Goal: Task Accomplishment & Management: Complete application form

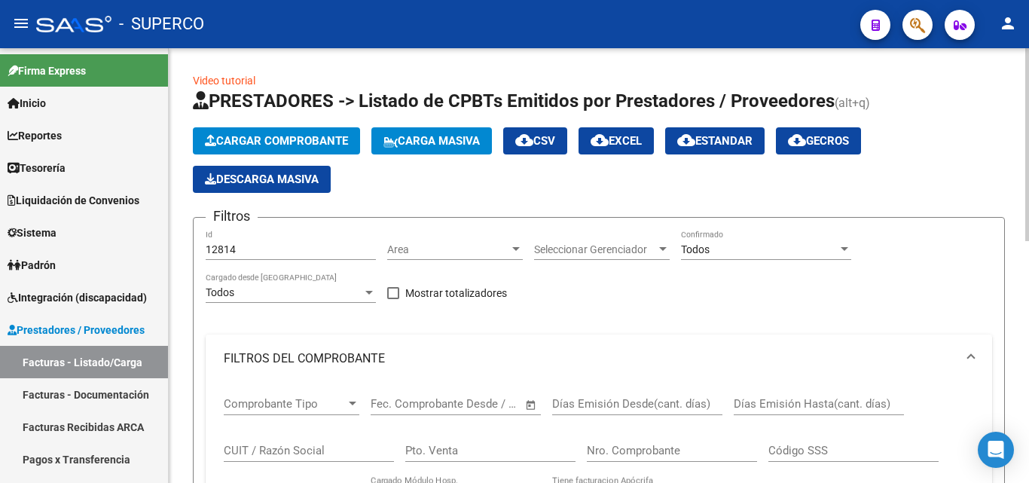
scroll to position [37, 0]
drag, startPoint x: 263, startPoint y: 245, endPoint x: 200, endPoint y: 246, distance: 62.5
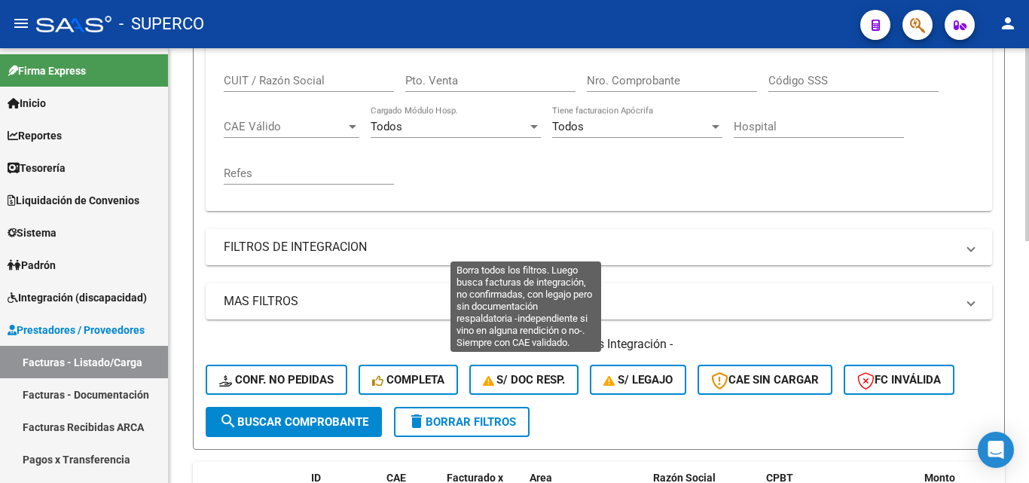
scroll to position [376, 0]
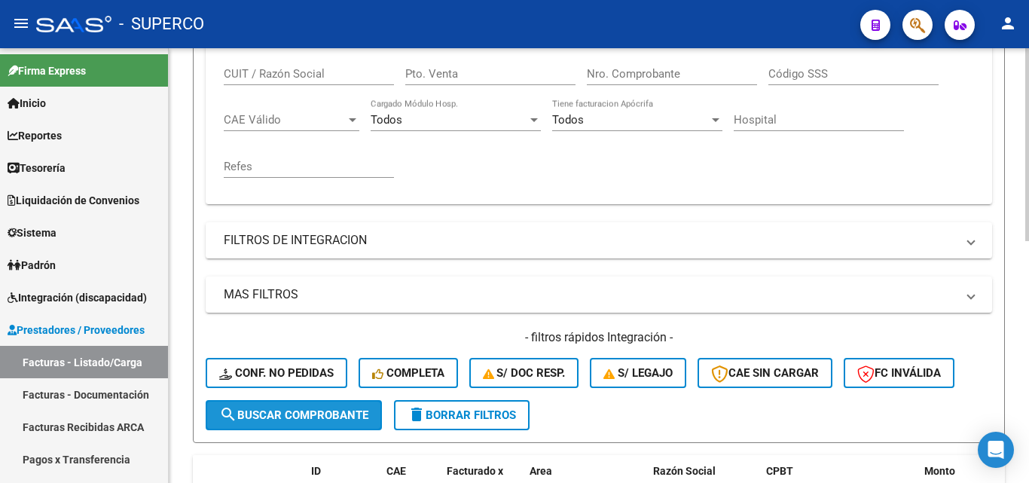
click at [294, 416] on span "search Buscar Comprobante" at bounding box center [293, 415] width 149 height 14
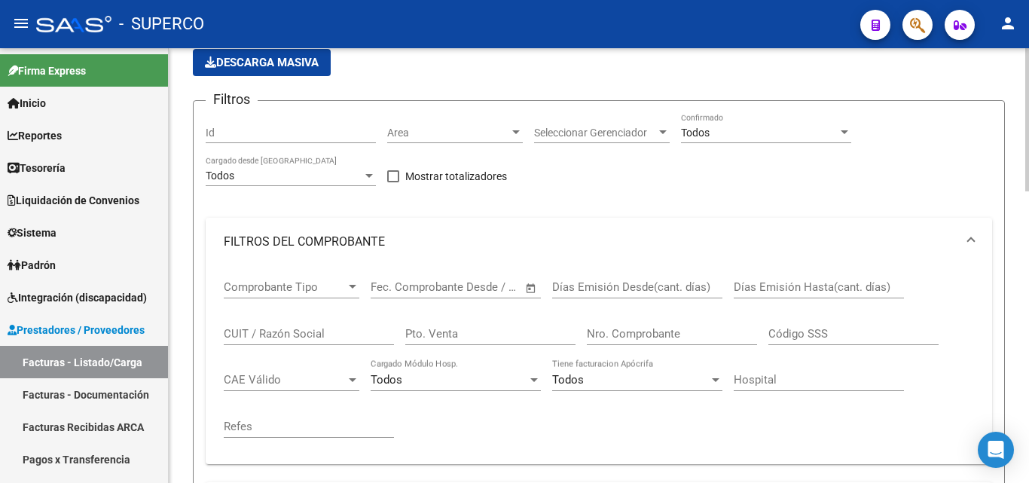
scroll to position [0, 0]
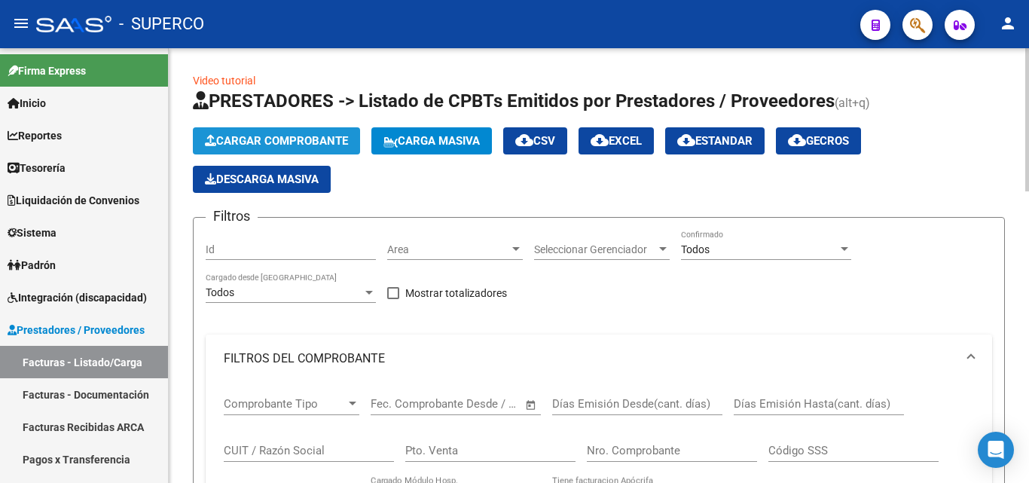
click at [282, 147] on span "Cargar Comprobante" at bounding box center [276, 141] width 143 height 14
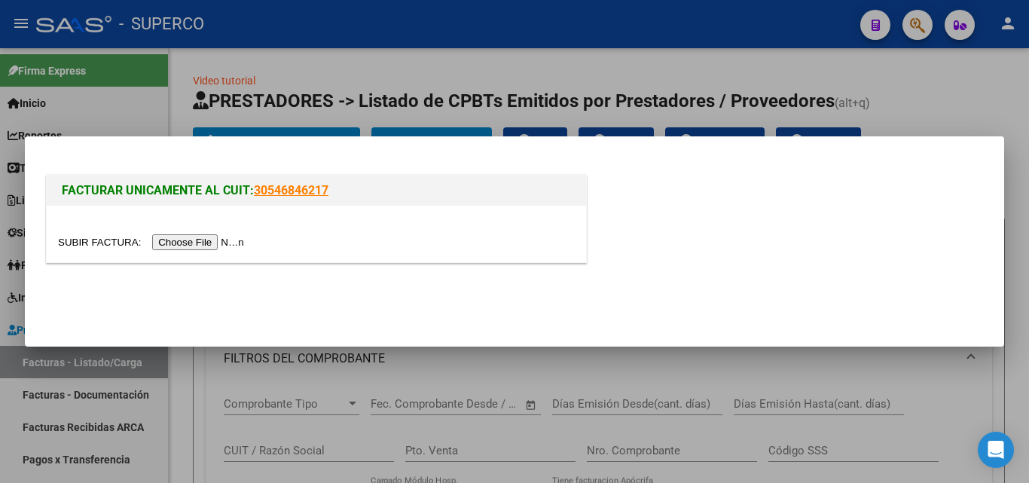
click at [197, 243] on input "file" at bounding box center [153, 242] width 190 height 16
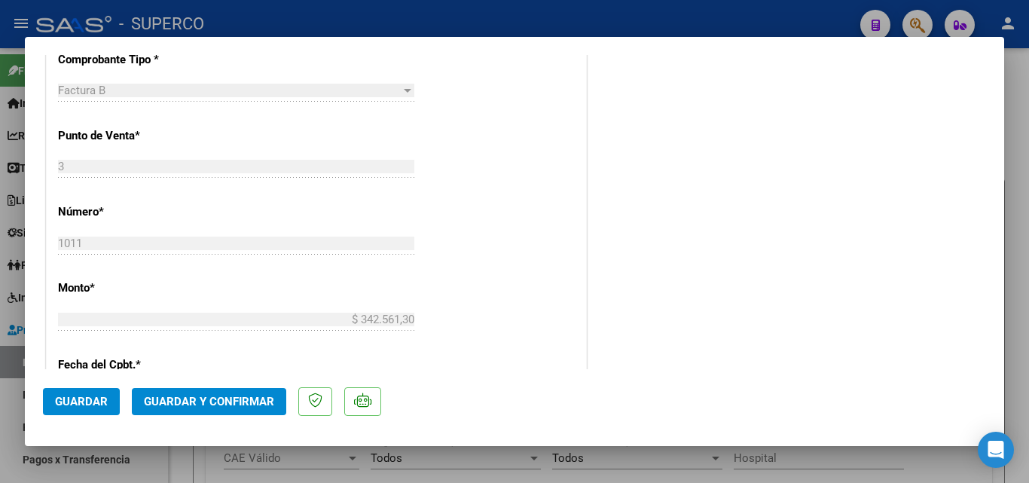
scroll to position [524, 0]
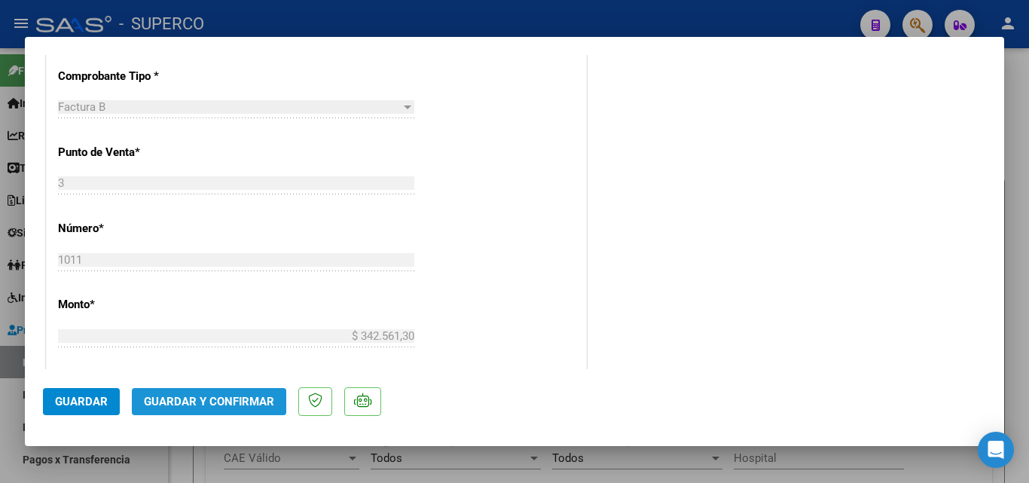
click at [211, 410] on button "Guardar y Confirmar" at bounding box center [209, 401] width 154 height 27
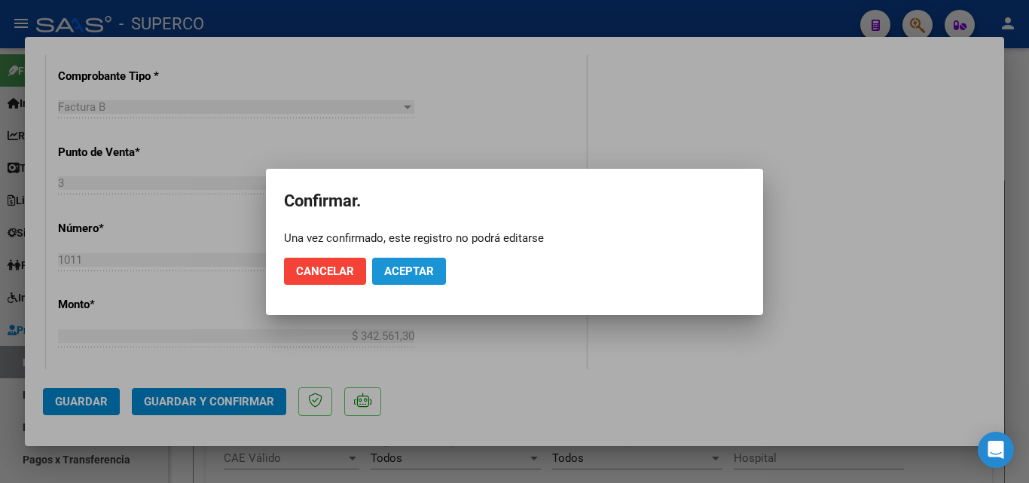
click at [416, 267] on span "Aceptar" at bounding box center [409, 271] width 50 height 14
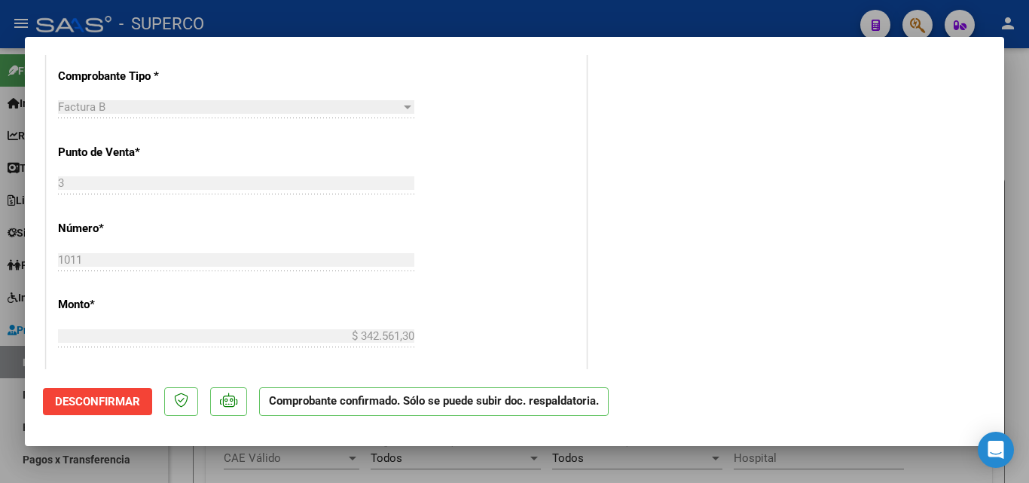
click at [622, 35] on div at bounding box center [514, 241] width 1029 height 483
type input "$ 0,00"
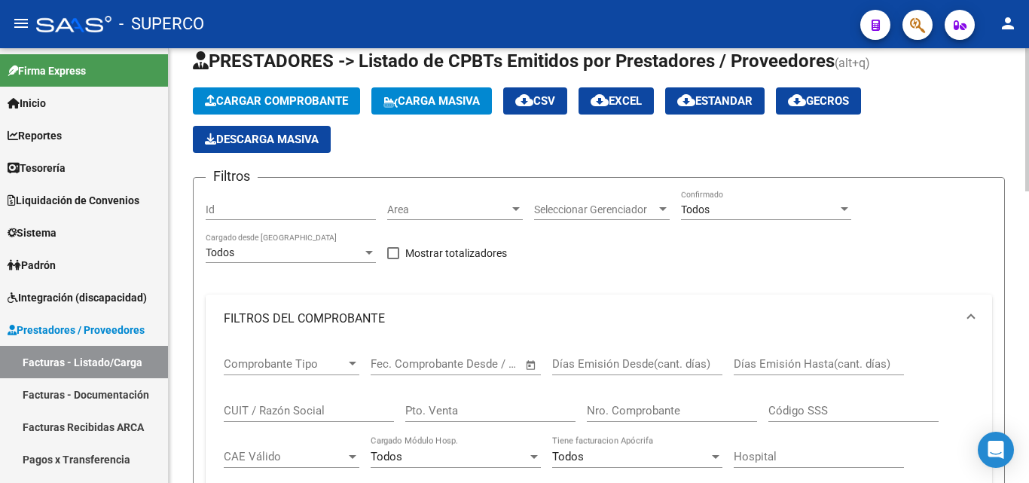
scroll to position [0, 0]
